Goal: Task Accomplishment & Management: Use online tool/utility

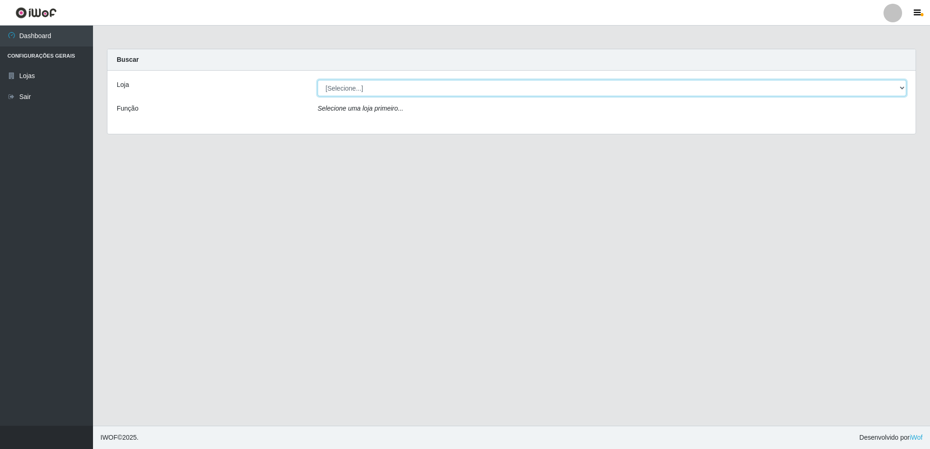
click at [382, 90] on select "[Selecione...] Extrabom - Loja 01 Centro de Distribuição" at bounding box center [612, 88] width 589 height 16
select select "435"
click at [318, 80] on select "[Selecione...] Extrabom - Loja 01 Centro de Distribuição" at bounding box center [612, 88] width 589 height 16
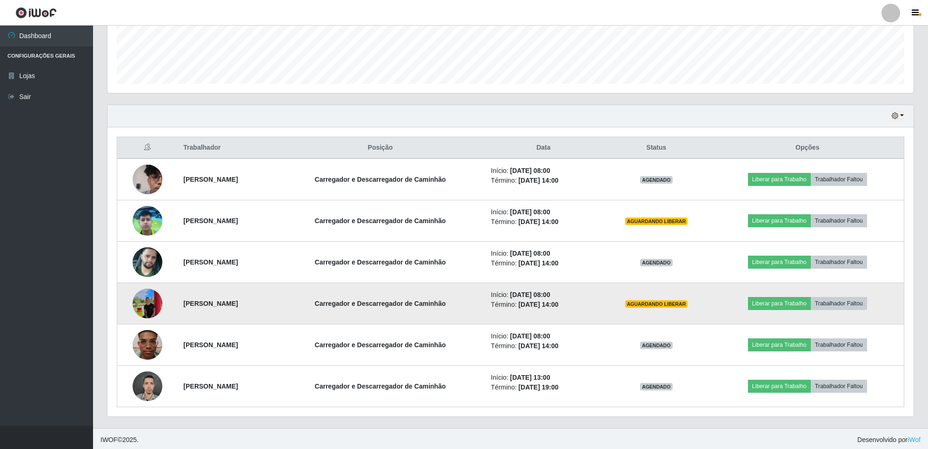
scroll to position [253, 0]
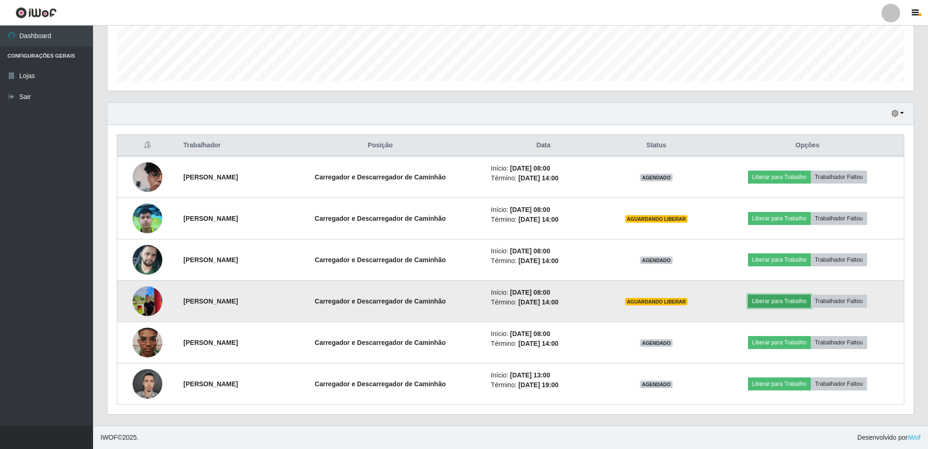
click at [785, 301] on button "Liberar para Trabalho" at bounding box center [779, 301] width 63 height 13
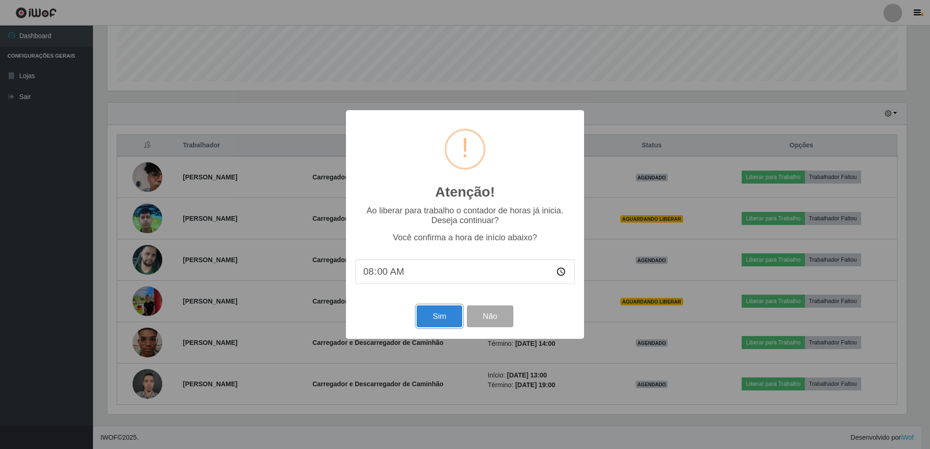
click at [436, 323] on button "Sim" at bounding box center [439, 317] width 45 height 22
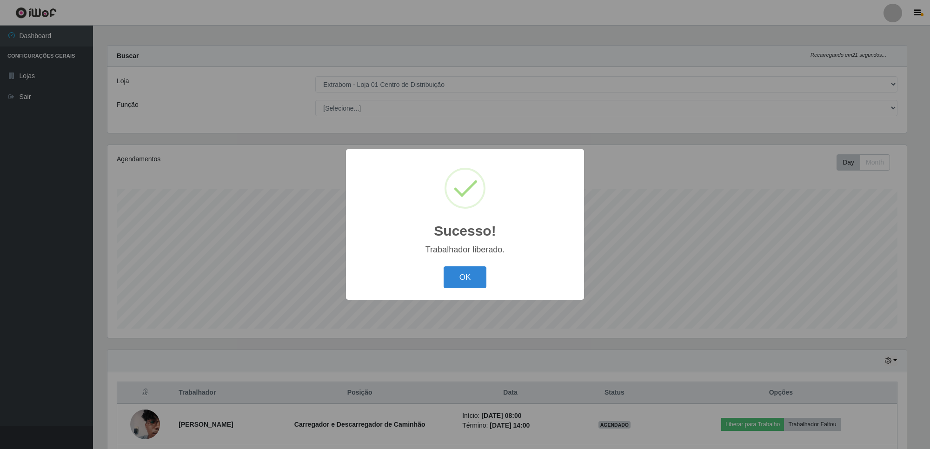
click at [444, 266] on button "OK" at bounding box center [465, 277] width 43 height 22
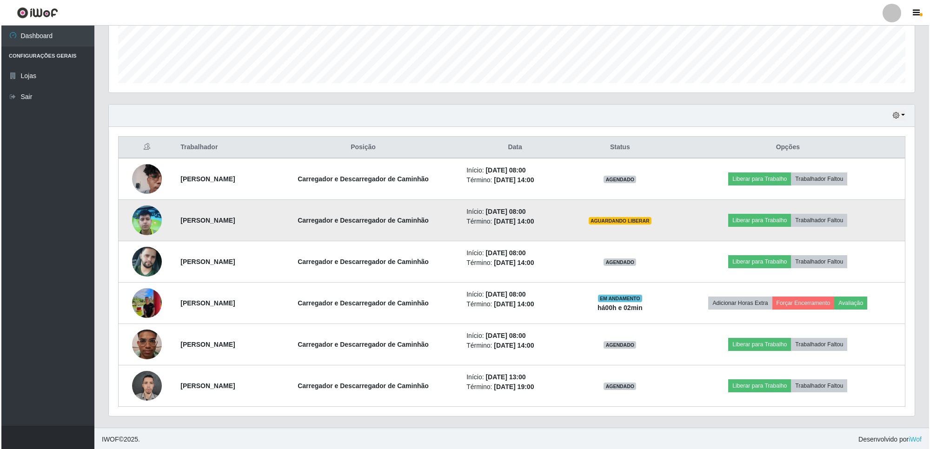
scroll to position [253, 0]
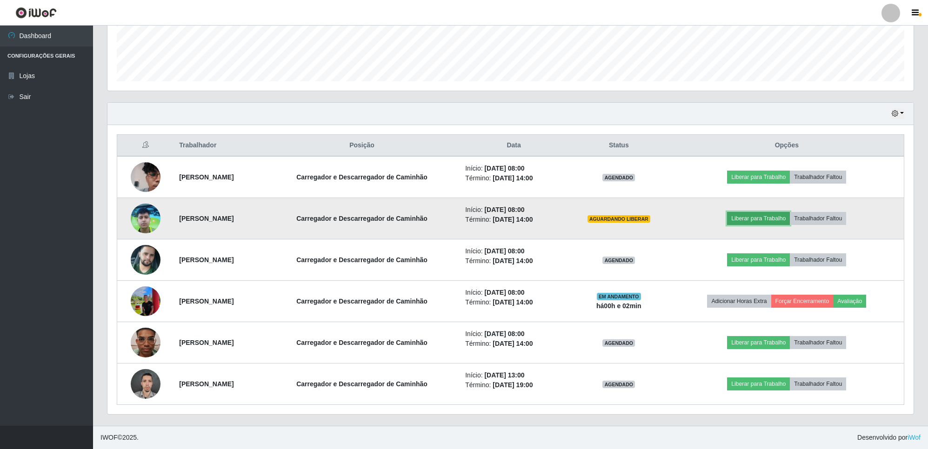
click at [764, 216] on button "Liberar para Trabalho" at bounding box center [758, 218] width 63 height 13
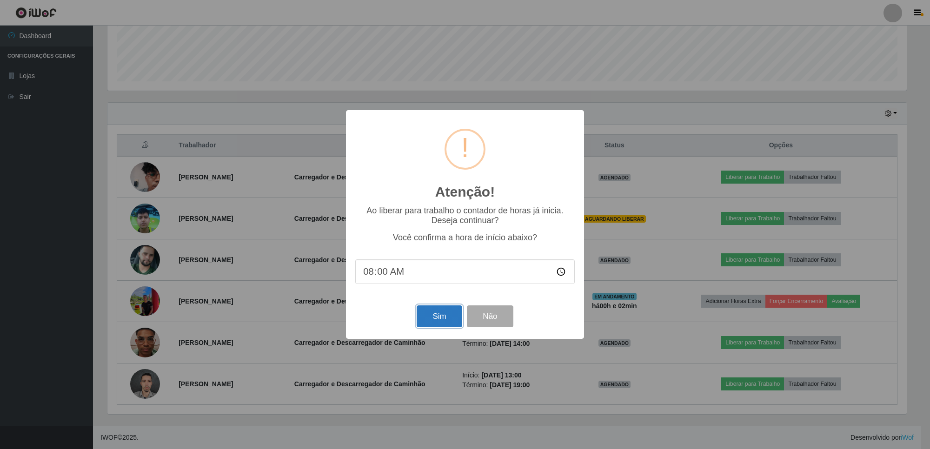
click at [449, 314] on button "Sim" at bounding box center [439, 317] width 45 height 22
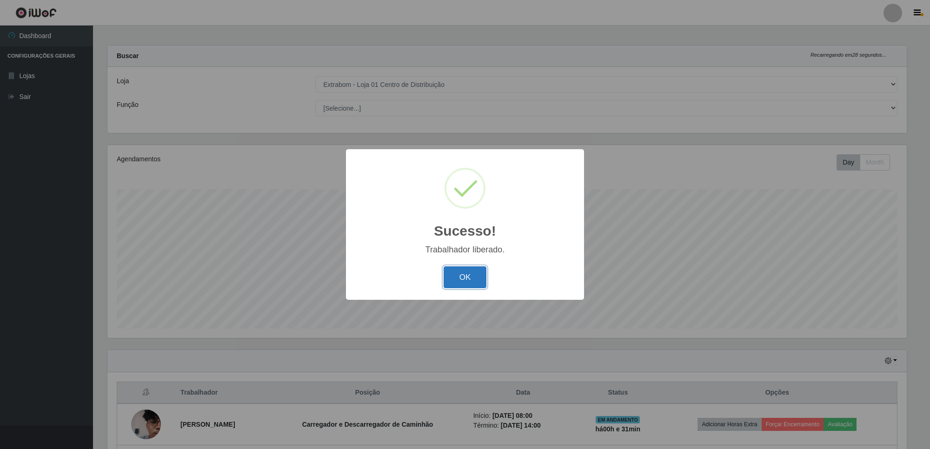
click at [471, 277] on button "OK" at bounding box center [465, 277] width 43 height 22
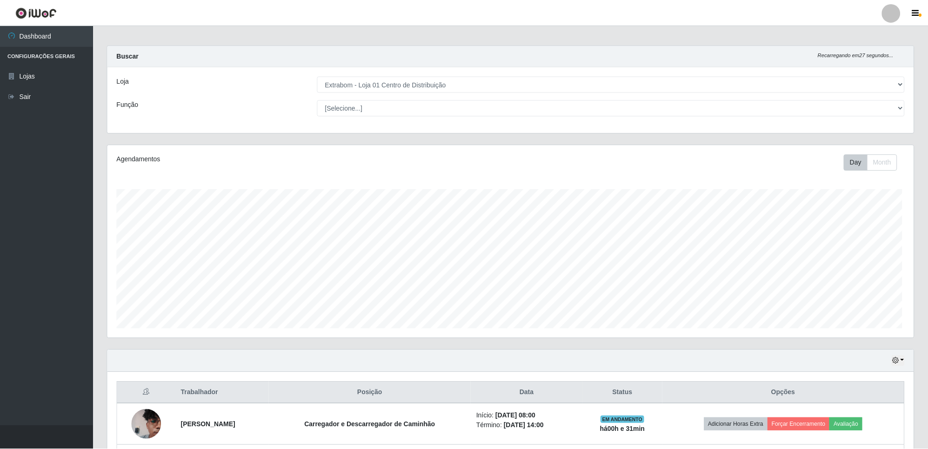
scroll to position [193, 806]
